Goal: Task Accomplishment & Management: Manage account settings

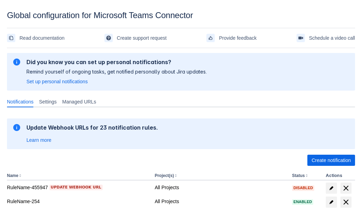
click at [331, 160] on span "Create notification" at bounding box center [331, 160] width 39 height 11
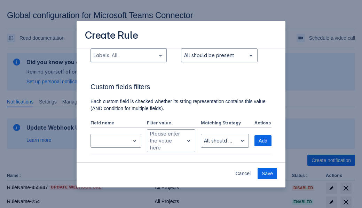
click at [129, 55] on div "Scrollable content" at bounding box center [123, 55] width 59 height 8
type input "726958_label"
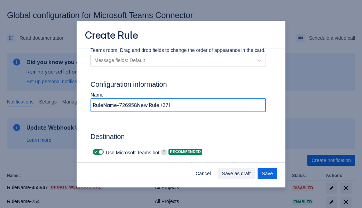
type input "RuleName-726958New Rule (27)"
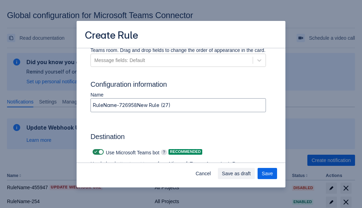
click at [95, 152] on span "Scrollable content" at bounding box center [96, 152] width 6 height 6
click at [95, 152] on input "Scrollable content" at bounding box center [95, 152] width 5 height 5
checkbox input "false"
type input "https://prod-74.westus.logic.azure.com:443/workflows/f11e74d8c9ca438c8769757d73…"
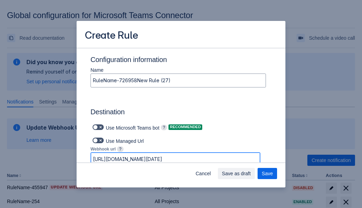
click at [251, 174] on span "Save as draft" at bounding box center [236, 173] width 29 height 11
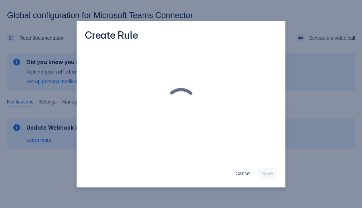
scroll to position [0, 0]
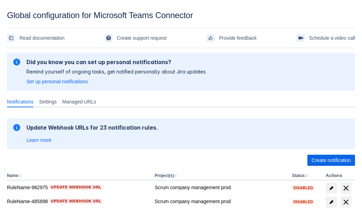
scroll to position [170, 0]
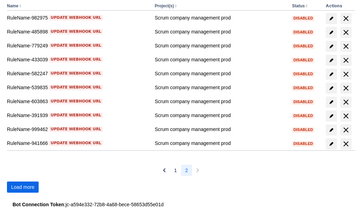
click at [23, 187] on span "Load more" at bounding box center [22, 187] width 23 height 11
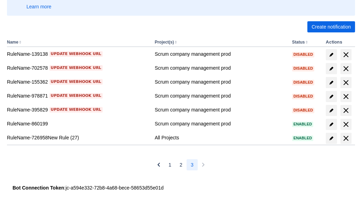
scroll to position [133, 0]
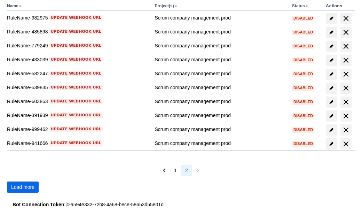
click at [23, 187] on span "Load more" at bounding box center [22, 187] width 23 height 11
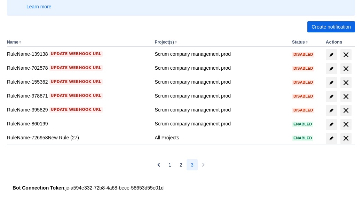
click at [346, 138] on span "delete" at bounding box center [346, 138] width 8 height 8
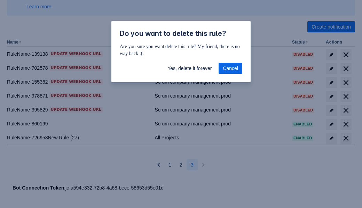
click at [190, 68] on span "Yes, delete it forever" at bounding box center [190, 68] width 44 height 11
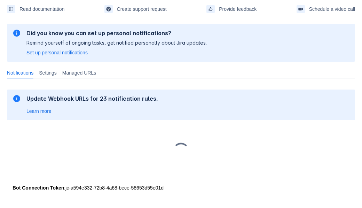
scroll to position [29, 0]
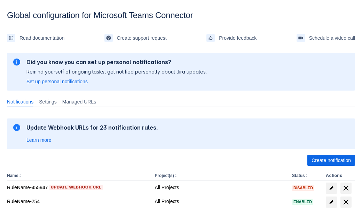
click at [331, 160] on span "Create notification" at bounding box center [331, 160] width 39 height 11
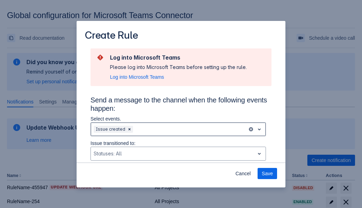
click at [178, 129] on div "Scrollable content" at bounding box center [190, 129] width 110 height 8
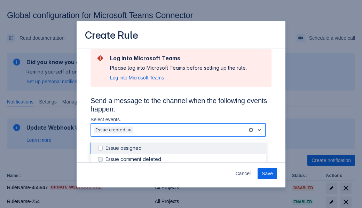
scroll to position [88, 0]
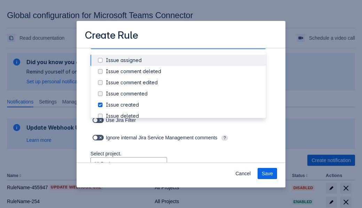
click at [184, 105] on div "Issue created" at bounding box center [184, 104] width 156 height 7
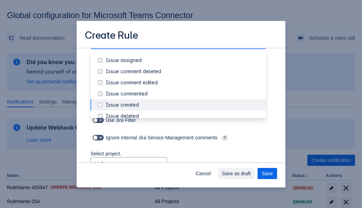
click at [184, 168] on div "Issue updated" at bounding box center [184, 171] width 156 height 7
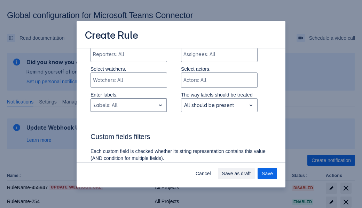
type input "481461_label"
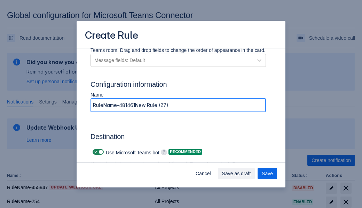
type input "RuleName-481461New Rule (27)"
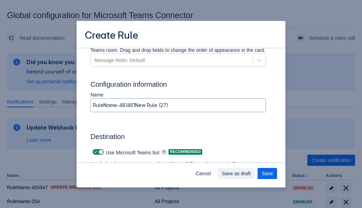
click at [95, 152] on span "Scrollable content" at bounding box center [96, 152] width 6 height 6
click at [95, 152] on input "Scrollable content" at bounding box center [95, 152] width 5 height 5
checkbox input "false"
type input "https://prod-34.westus.logic.azure.com:443/workflows/b225ecea21af403f967199aab2…"
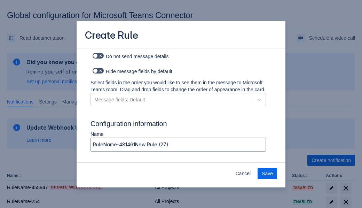
click at [268, 174] on span "Save" at bounding box center [267, 173] width 11 height 11
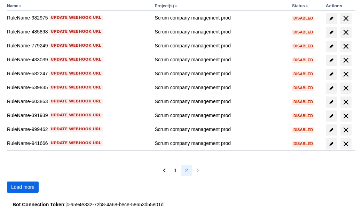
click at [23, 187] on span "Load more" at bounding box center [22, 187] width 23 height 11
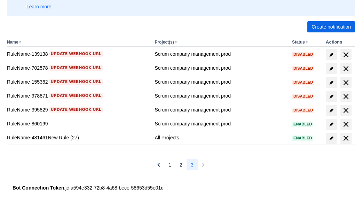
scroll to position [133, 0]
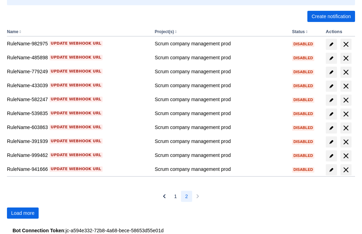
click at [23, 213] on span "Load more" at bounding box center [22, 212] width 23 height 11
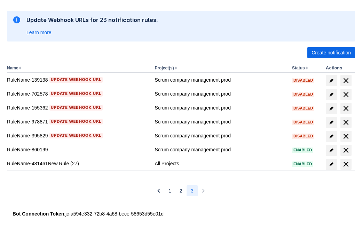
click at [346, 164] on span "delete" at bounding box center [346, 164] width 8 height 8
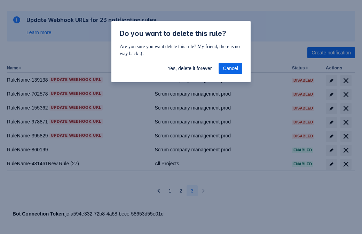
click at [190, 68] on span "Yes, delete it forever" at bounding box center [190, 68] width 44 height 11
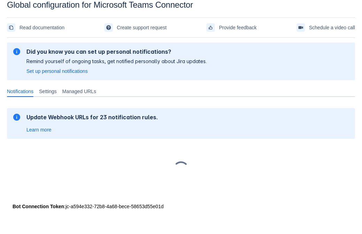
scroll to position [10, 0]
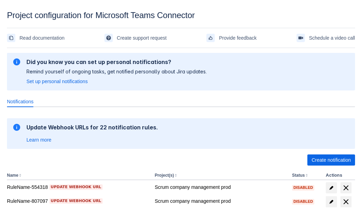
click at [331, 160] on span "Create notification" at bounding box center [331, 160] width 39 height 11
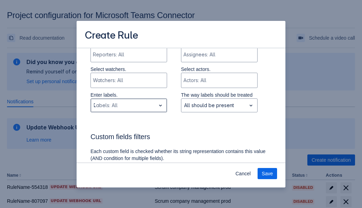
type input "780150_label"
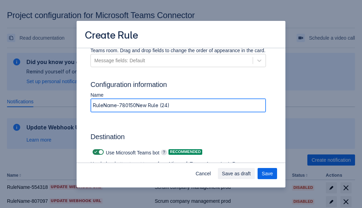
type input "RuleName-780150New Rule (24)"
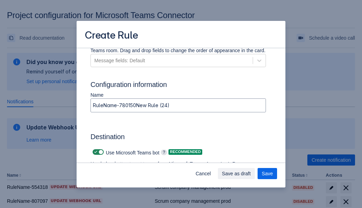
click at [95, 152] on span at bounding box center [96, 153] width 6 height 6
click at [95, 152] on input "checkbox" at bounding box center [95, 152] width 5 height 5
checkbox input "false"
type input "https://prod-66.westus.logic.azure.com:443/workflows/8c648f5704ae4c43ad0e610244…"
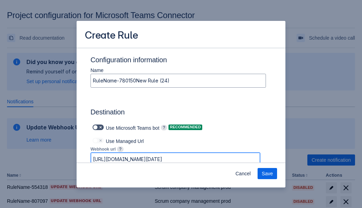
click at [268, 174] on span "Save" at bounding box center [267, 173] width 11 height 11
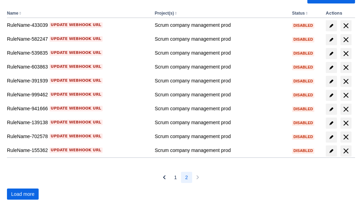
click at [23, 194] on span "Load more" at bounding box center [22, 194] width 23 height 11
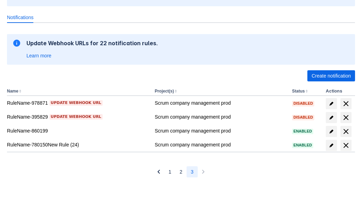
scroll to position [84, 0]
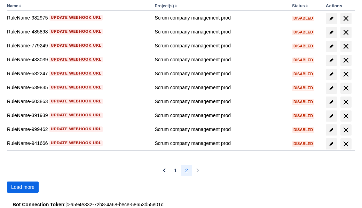
click at [23, 187] on span "Load more" at bounding box center [22, 187] width 23 height 11
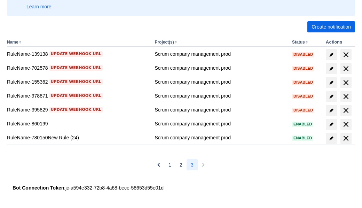
click at [346, 138] on span "delete" at bounding box center [346, 138] width 8 height 8
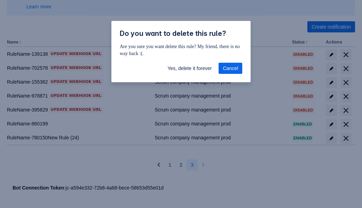
click at [190, 68] on span "Yes, delete it forever" at bounding box center [190, 68] width 44 height 11
